Goal: Check status

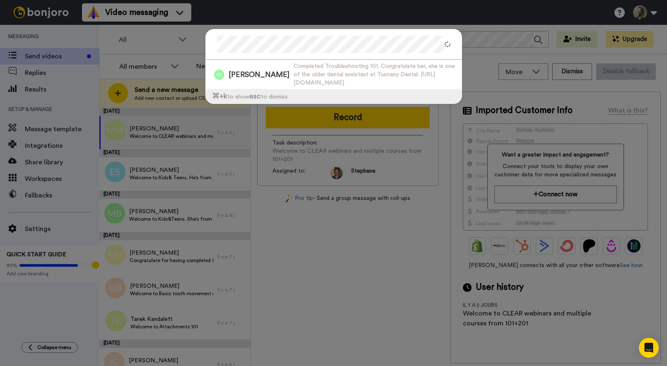
click at [41, 99] on div "[PERSON_NAME] Completed Troubleshooting 101. Congratulate her, she is one of th…" at bounding box center [333, 183] width 667 height 366
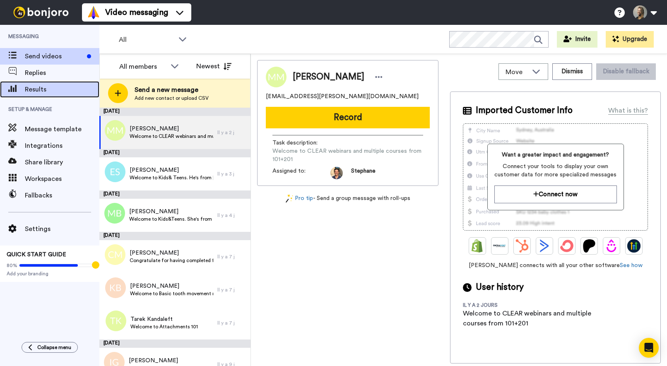
click at [41, 95] on div "Results" at bounding box center [49, 89] width 99 height 17
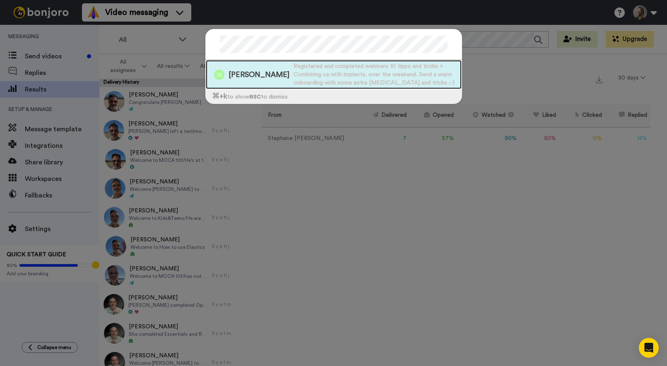
click at [294, 72] on span "Registered and completed webinars 10 tipps and trciks + Combining ca with impla…" at bounding box center [378, 74] width 168 height 25
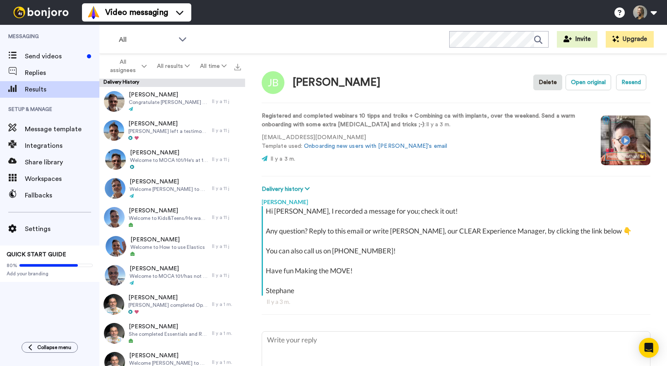
type textarea "x"
